Goal: Task Accomplishment & Management: Manage account settings

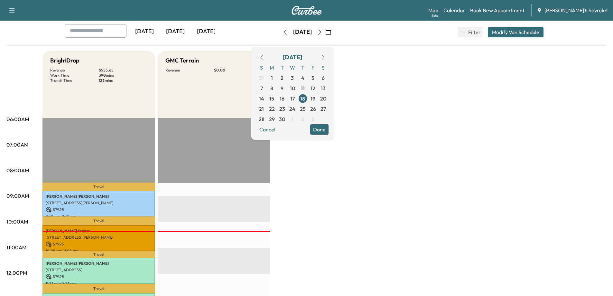
scroll to position [32, 0]
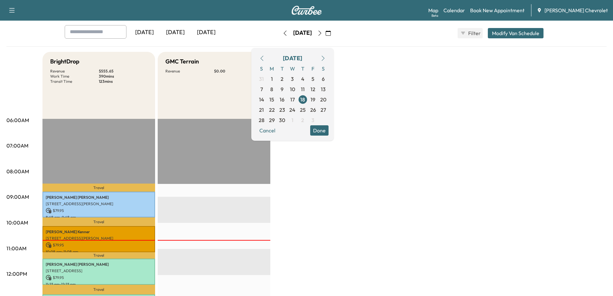
click at [153, 33] on div "[DATE]" at bounding box center [144, 32] width 31 height 15
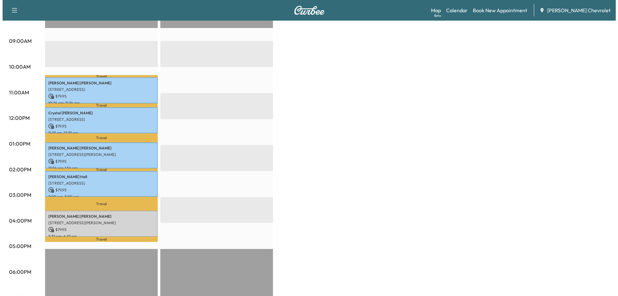
scroll to position [193, 0]
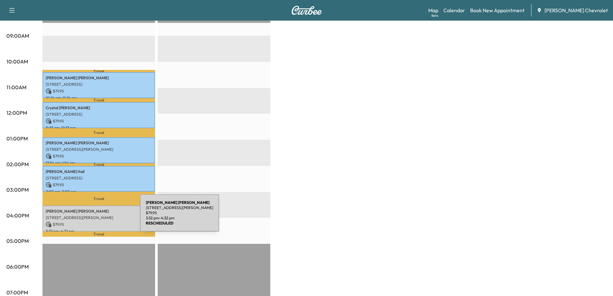
click at [92, 217] on p "[STREET_ADDRESS][PERSON_NAME]" at bounding box center [99, 217] width 106 height 5
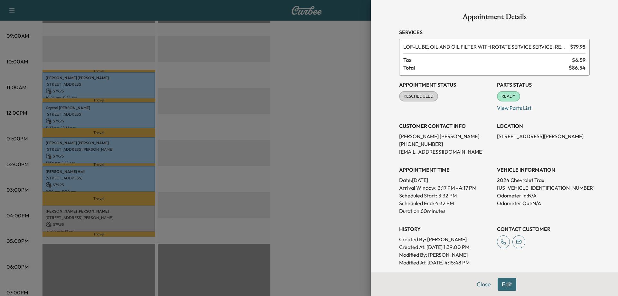
click at [298, 206] on div at bounding box center [309, 148] width 618 height 296
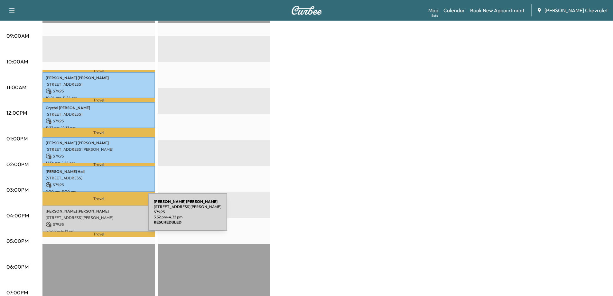
click at [100, 216] on p "[STREET_ADDRESS][PERSON_NAME]" at bounding box center [99, 217] width 106 height 5
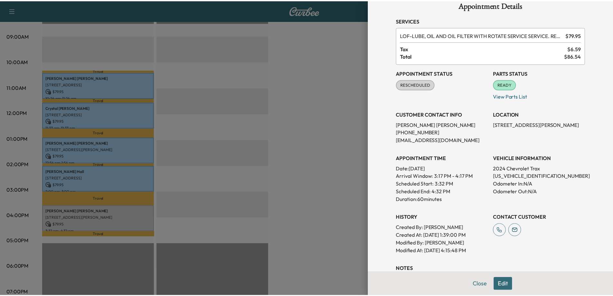
scroll to position [0, 0]
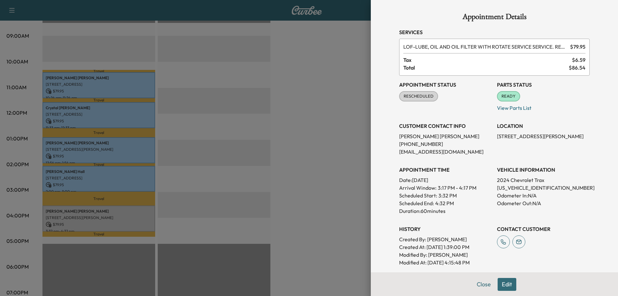
drag, startPoint x: 492, startPoint y: 136, endPoint x: 575, endPoint y: 138, distance: 83.4
click at [575, 138] on div "Appointment Status RESCHEDULED Mark as Not Ready Parts Status READY Mark as Not…" at bounding box center [494, 171] width 190 height 190
copy p "[STREET_ADDRESS][PERSON_NAME],"
click at [348, 189] on div at bounding box center [309, 148] width 618 height 296
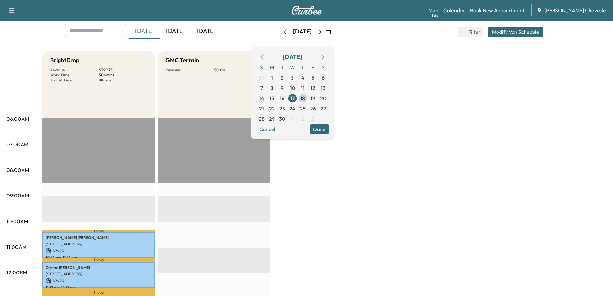
scroll to position [32, 0]
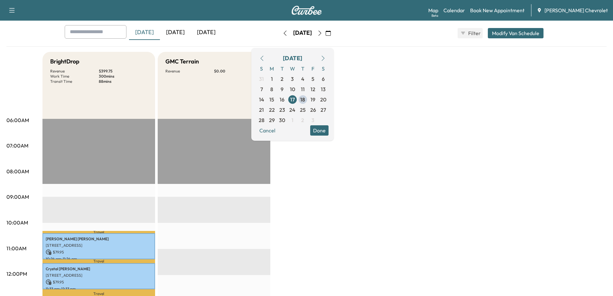
click at [326, 58] on icon "button" at bounding box center [322, 58] width 5 height 5
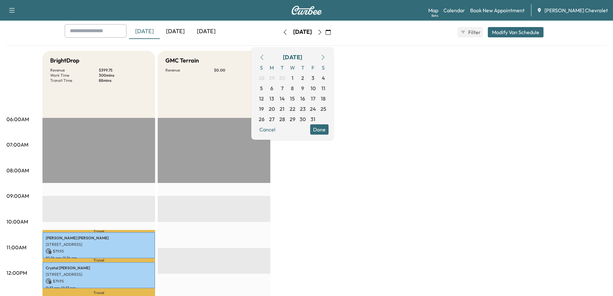
scroll to position [0, 0]
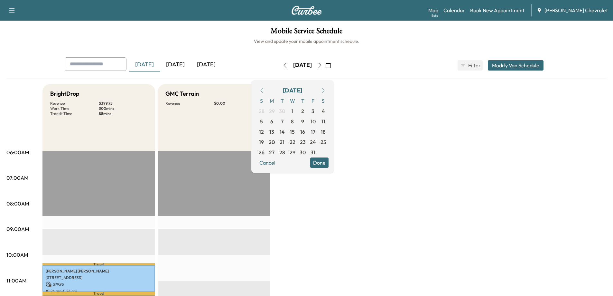
click at [203, 66] on div "[DATE]" at bounding box center [206, 64] width 31 height 15
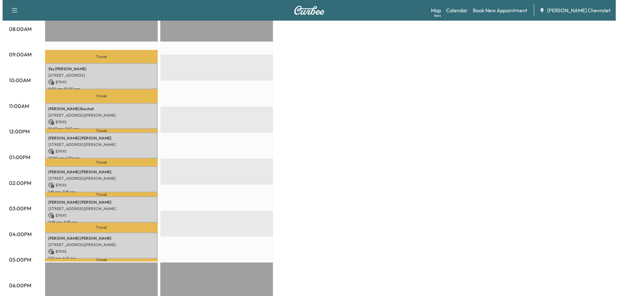
scroll to position [193, 0]
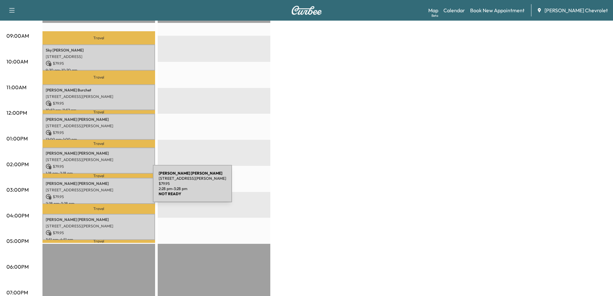
click at [105, 187] on p "[STREET_ADDRESS][PERSON_NAME]" at bounding box center [99, 189] width 106 height 5
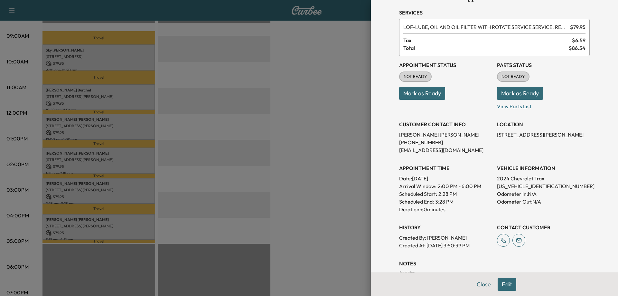
scroll to position [32, 0]
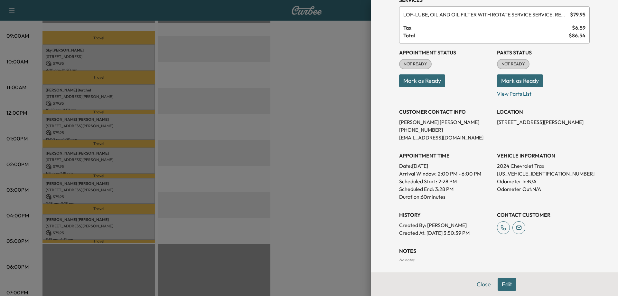
click at [505, 283] on button "Edit" at bounding box center [506, 284] width 19 height 13
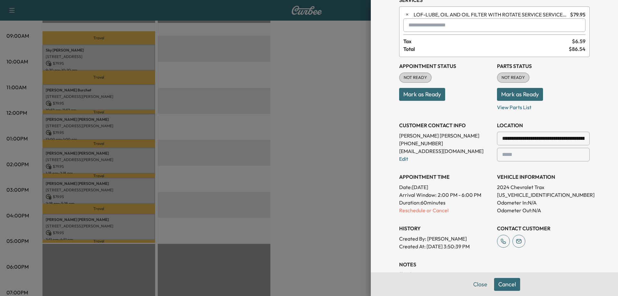
click at [579, 140] on div at bounding box center [583, 138] width 8 height 8
click at [579, 138] on div at bounding box center [583, 138] width 8 height 8
click at [499, 139] on div at bounding box center [503, 138] width 8 height 8
click at [509, 138] on input "**********" at bounding box center [543, 139] width 93 height 14
click at [579, 139] on div at bounding box center [583, 138] width 8 height 8
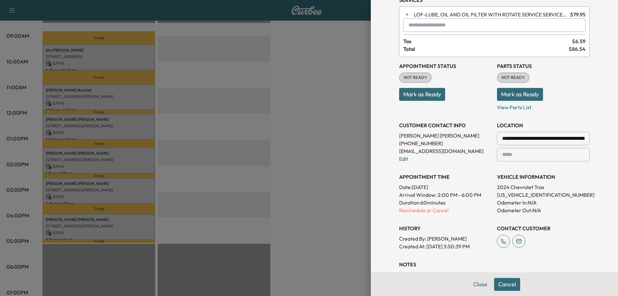
click at [579, 138] on div at bounding box center [583, 138] width 8 height 8
click at [523, 138] on input "**********" at bounding box center [543, 139] width 93 height 14
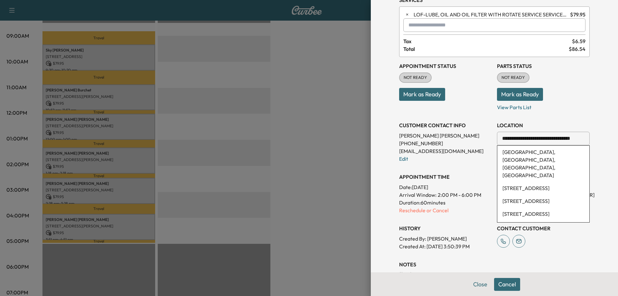
click at [579, 139] on div at bounding box center [583, 138] width 8 height 8
click at [573, 138] on input "**********" at bounding box center [543, 139] width 93 height 14
type input "*"
paste input "**********"
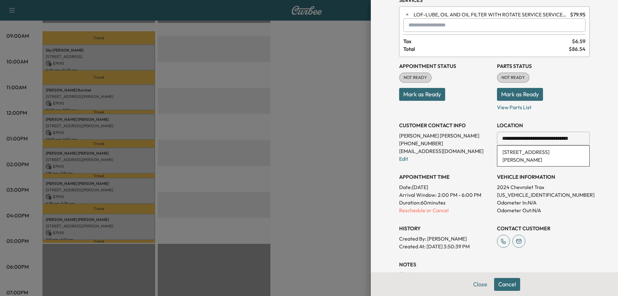
click at [535, 157] on li "[STREET_ADDRESS][PERSON_NAME]" at bounding box center [543, 155] width 92 height 21
type input "**********"
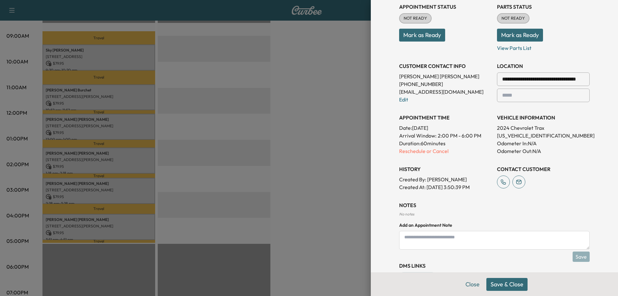
scroll to position [97, 0]
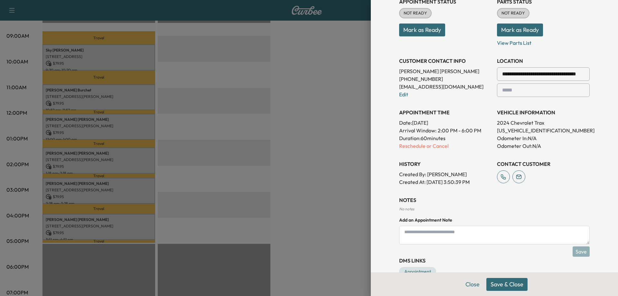
click at [439, 239] on textarea at bounding box center [494, 235] width 190 height 19
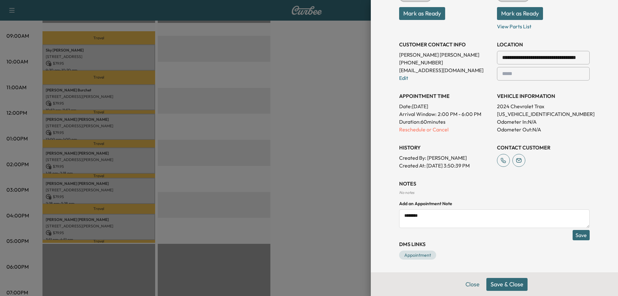
type textarea "********"
click at [574, 234] on button "Save" at bounding box center [580, 235] width 17 height 10
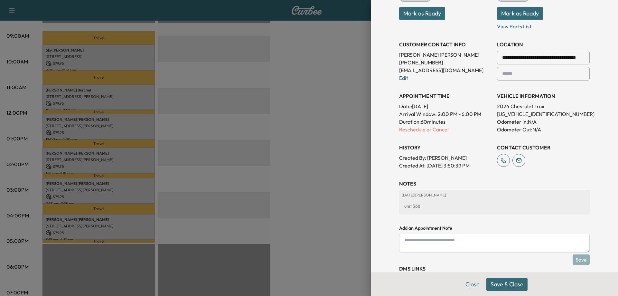
click at [504, 281] on button "Save & Close" at bounding box center [506, 284] width 41 height 13
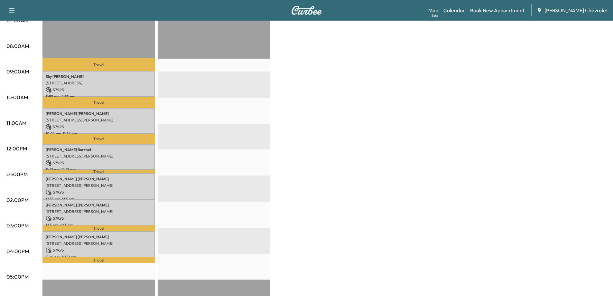
scroll to position [161, 0]
